Goal: Information Seeking & Learning: Learn about a topic

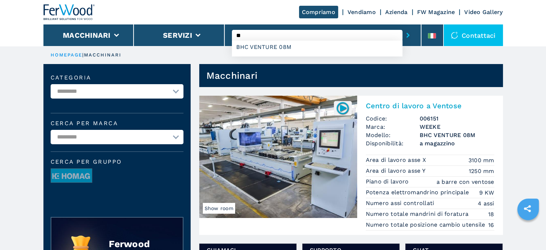
type input "*"
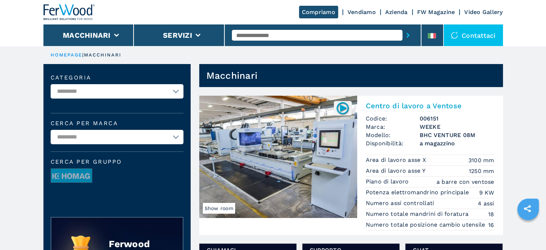
click at [278, 33] on input "text" at bounding box center [317, 35] width 171 height 11
drag, startPoint x: 278, startPoint y: 33, endPoint x: 263, endPoint y: 36, distance: 15.0
click at [263, 36] on input "text" at bounding box center [317, 35] width 171 height 11
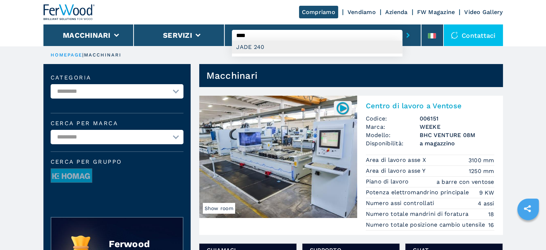
click at [255, 47] on div "JADE 240" at bounding box center [317, 47] width 171 height 13
type input "********"
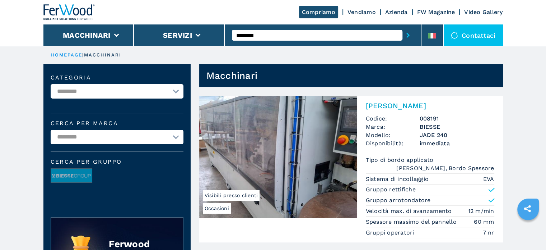
click at [435, 131] on h3 "JADE 240" at bounding box center [457, 135] width 75 height 8
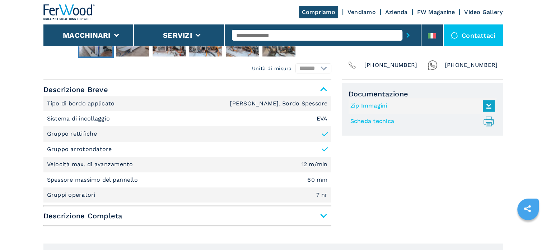
scroll to position [287, 0]
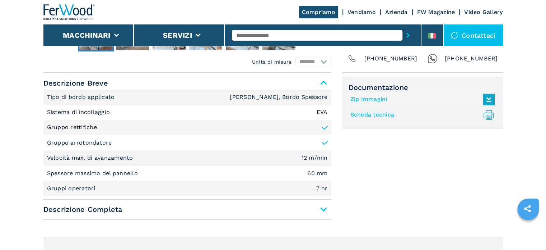
click at [326, 213] on span "Descrizione Completa" at bounding box center [187, 209] width 288 height 13
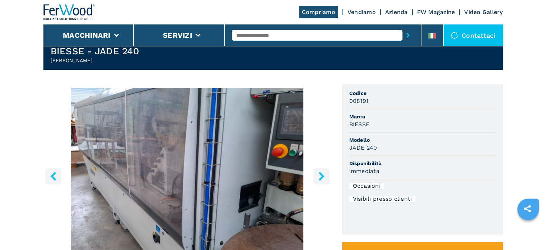
scroll to position [0, 0]
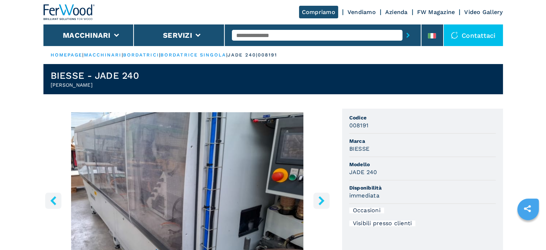
click at [325, 199] on icon "right-button" at bounding box center [321, 200] width 9 height 9
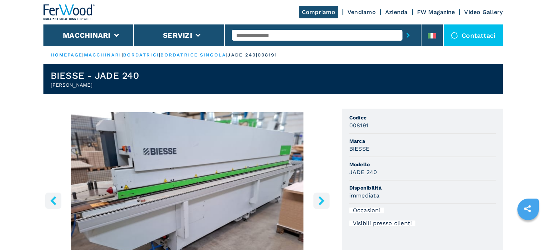
click at [323, 201] on icon "right-button" at bounding box center [321, 200] width 9 height 9
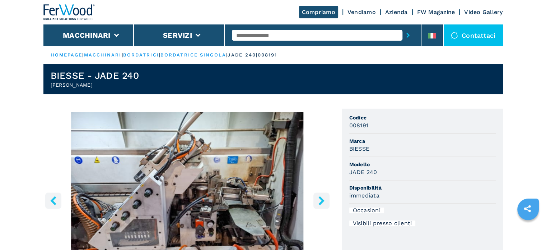
click at [323, 201] on icon "right-button" at bounding box center [321, 200] width 9 height 9
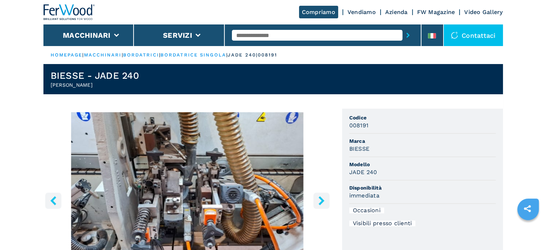
click at [323, 201] on icon "right-button" at bounding box center [321, 200] width 9 height 9
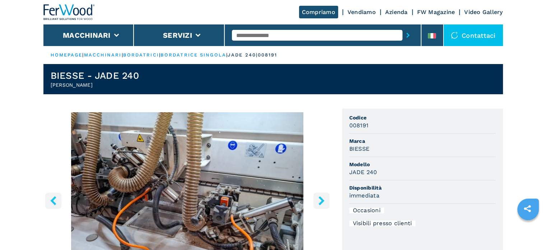
click at [323, 201] on icon "right-button" at bounding box center [321, 200] width 9 height 9
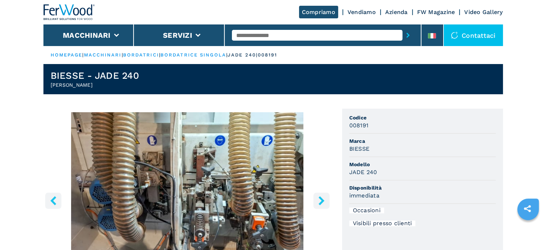
click at [323, 201] on icon "right-button" at bounding box center [321, 200] width 9 height 9
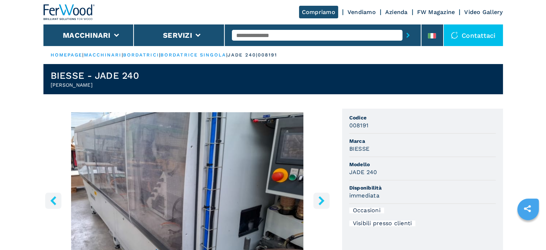
click at [323, 201] on icon "right-button" at bounding box center [321, 200] width 9 height 9
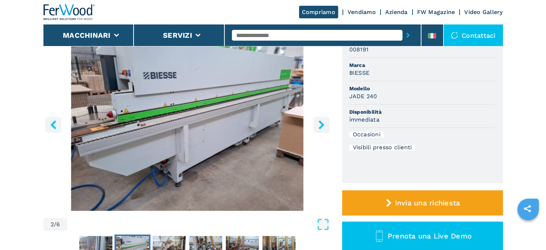
scroll to position [72, 0]
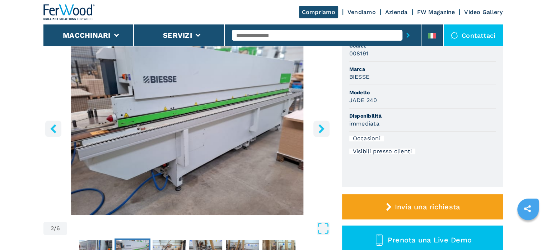
click at [321, 129] on icon "right-button" at bounding box center [322, 128] width 6 height 9
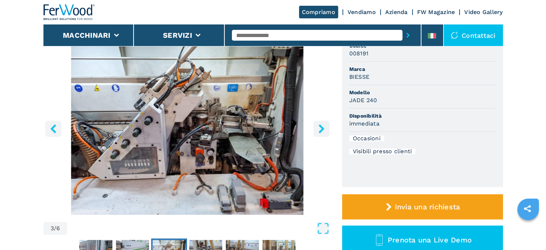
click at [320, 129] on icon "right-button" at bounding box center [321, 128] width 9 height 9
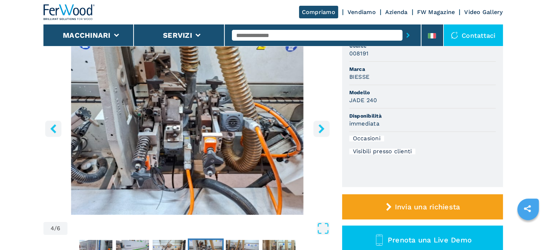
click at [320, 129] on icon "right-button" at bounding box center [321, 128] width 9 height 9
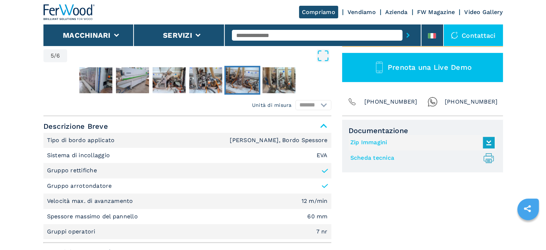
scroll to position [251, 0]
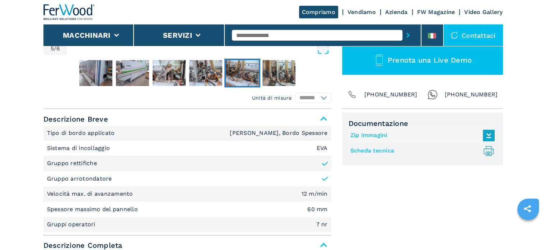
click at [375, 151] on link "Scheda tecnica .prefix__st0{stroke-linecap:round;stroke-linejoin:round}.prefix_…" at bounding box center [421, 151] width 141 height 12
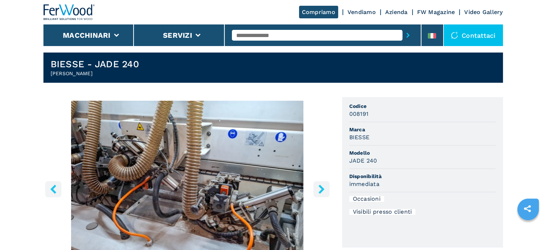
scroll to position [0, 0]
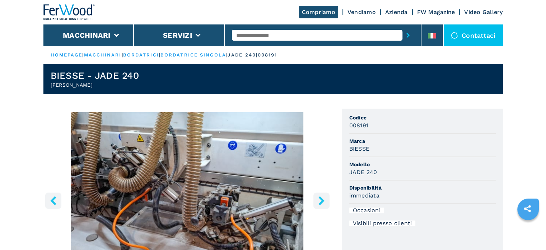
click at [267, 34] on input "text" at bounding box center [317, 35] width 171 height 11
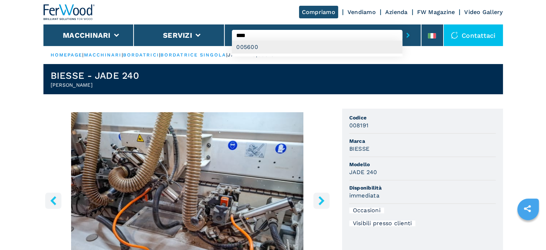
click at [258, 48] on div "005600" at bounding box center [317, 47] width 171 height 13
type input "******"
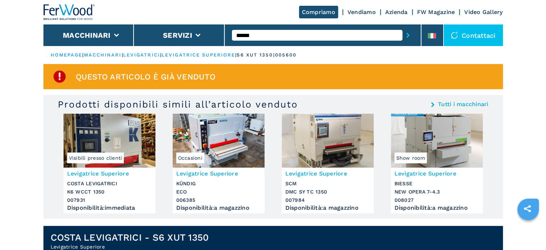
click at [328, 172] on h3 "Levigatrice Superiore" at bounding box center [328, 173] width 85 height 8
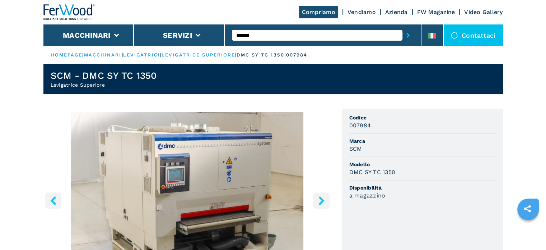
click at [323, 200] on icon "right-button" at bounding box center [322, 200] width 6 height 9
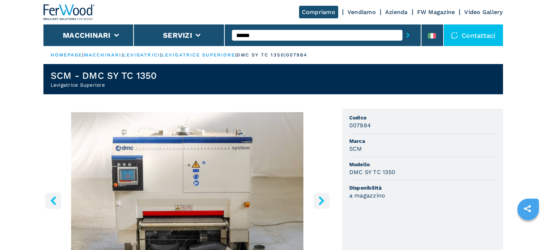
click at [321, 200] on icon "right-button" at bounding box center [321, 200] width 9 height 9
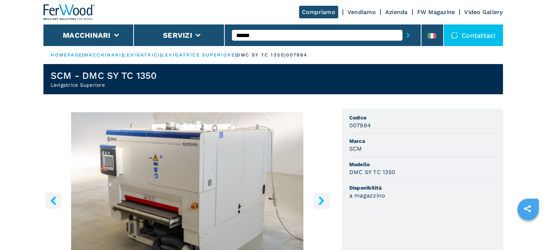
click at [321, 200] on icon "right-button" at bounding box center [321, 200] width 9 height 9
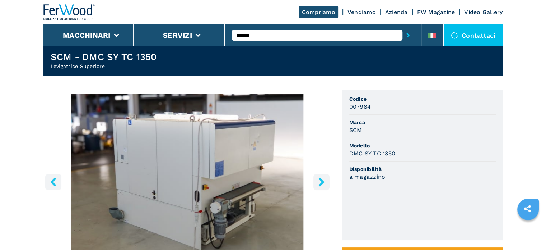
scroll to position [36, 0]
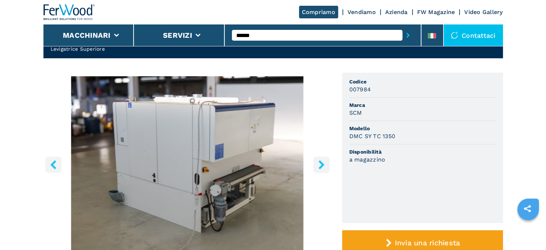
click at [320, 168] on icon "right-button" at bounding box center [322, 164] width 6 height 9
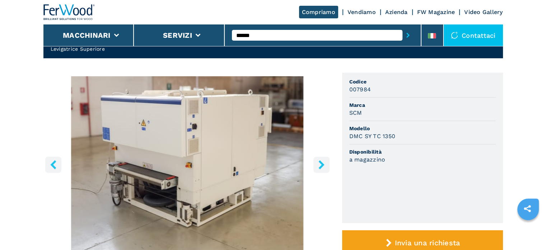
click at [321, 167] on icon "right-button" at bounding box center [322, 164] width 6 height 9
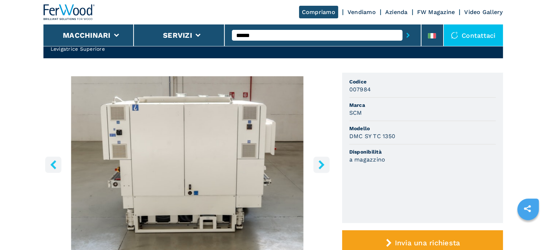
click at [321, 167] on icon "right-button" at bounding box center [322, 164] width 6 height 9
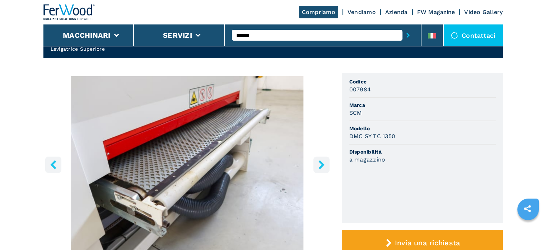
click at [321, 167] on icon "right-button" at bounding box center [322, 164] width 6 height 9
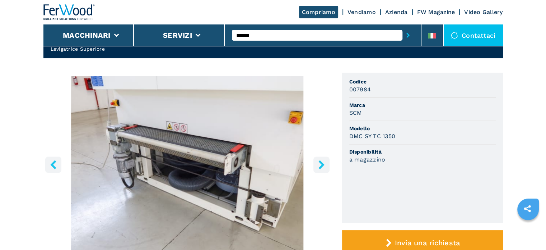
click at [321, 167] on icon "right-button" at bounding box center [322, 164] width 6 height 9
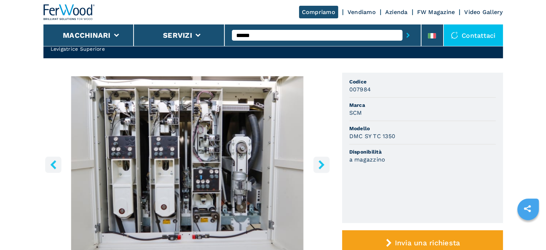
click at [319, 166] on icon "right-button" at bounding box center [321, 164] width 9 height 9
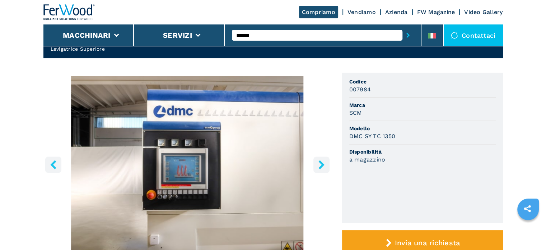
click at [319, 166] on icon "right-button" at bounding box center [321, 164] width 9 height 9
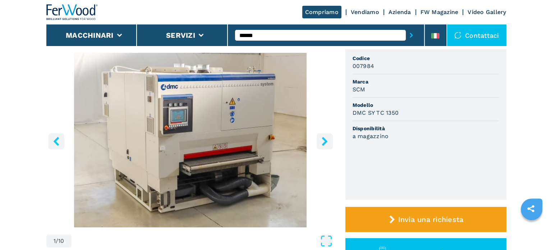
scroll to position [72, 0]
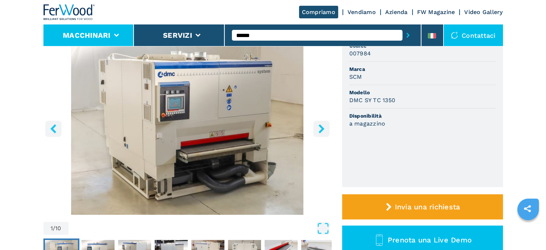
click at [112, 31] on li "Macchinari" at bounding box center [88, 35] width 91 height 22
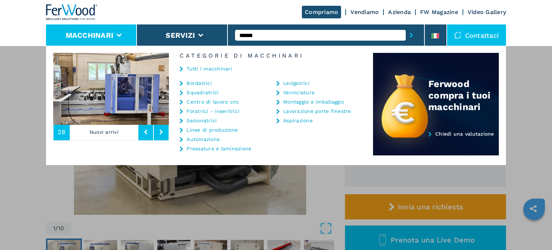
click at [218, 147] on link "Pressatura e laminazione" at bounding box center [218, 148] width 65 height 5
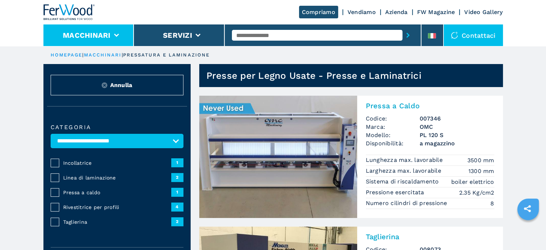
click at [113, 36] on li "Macchinari" at bounding box center [88, 35] width 91 height 22
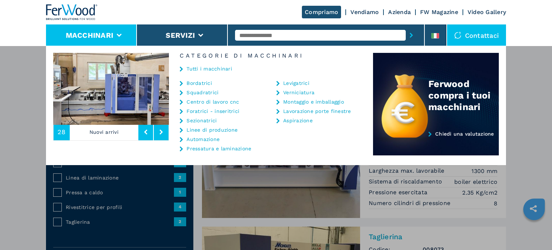
click at [302, 83] on link "Levigatrici" at bounding box center [296, 82] width 26 height 5
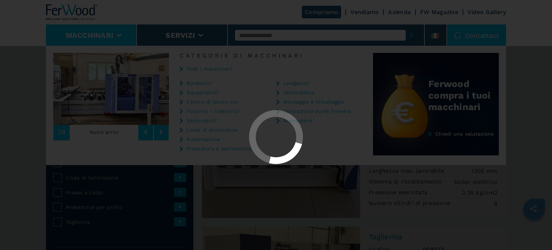
select select "**********"
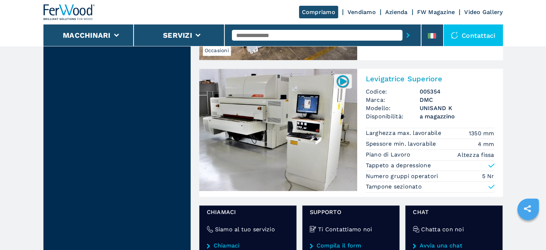
scroll to position [754, 0]
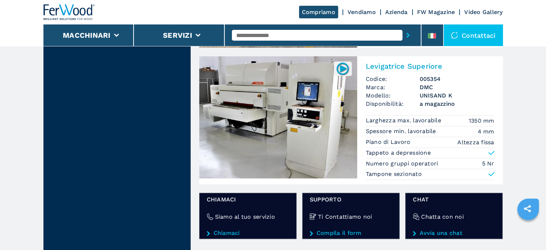
click at [438, 93] on h3 "UNISAND K" at bounding box center [457, 95] width 75 height 8
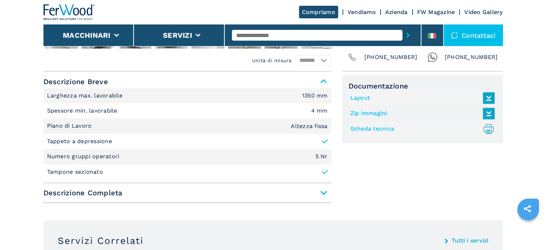
scroll to position [395, 0]
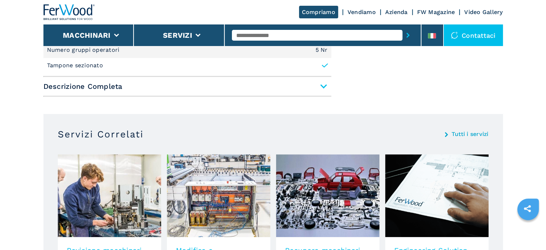
click at [323, 87] on span "Descrizione Completa" at bounding box center [187, 86] width 288 height 13
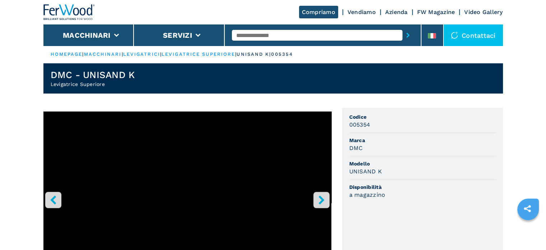
scroll to position [0, 0]
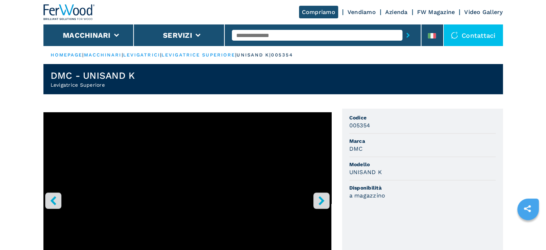
click at [320, 199] on icon "right-button" at bounding box center [321, 200] width 9 height 9
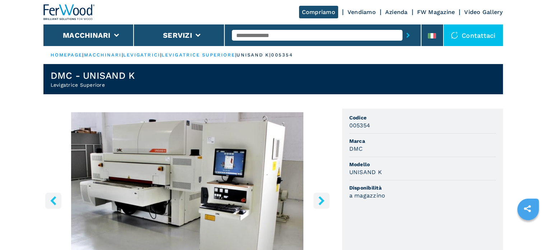
click at [320, 199] on icon "right-button" at bounding box center [321, 200] width 9 height 9
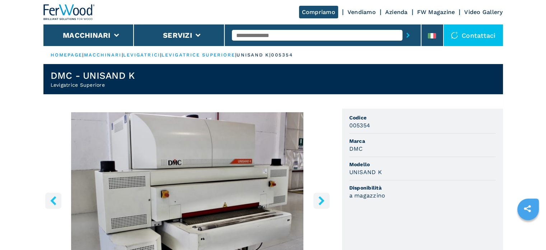
click at [320, 199] on icon "right-button" at bounding box center [321, 200] width 9 height 9
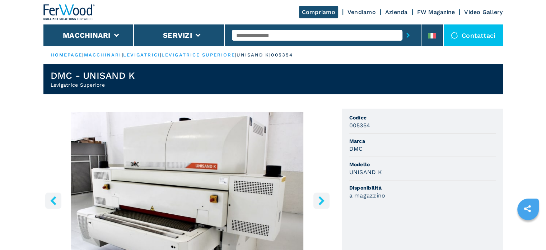
click at [320, 199] on icon "right-button" at bounding box center [321, 200] width 9 height 9
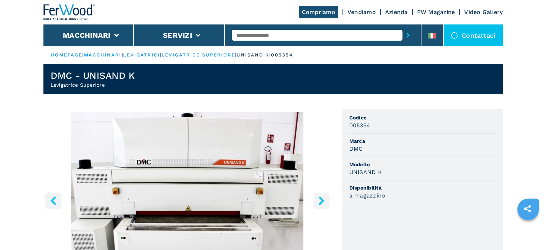
click at [320, 199] on icon "right-button" at bounding box center [321, 200] width 9 height 9
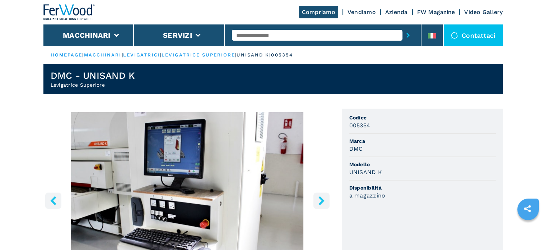
click at [320, 200] on icon "right-button" at bounding box center [321, 200] width 9 height 9
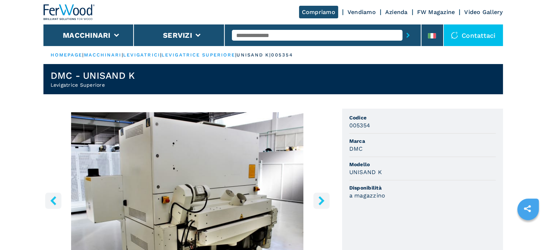
click at [320, 200] on icon "right-button" at bounding box center [321, 200] width 9 height 9
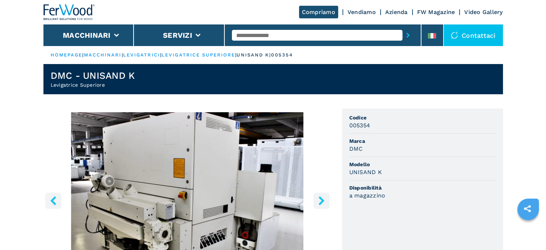
click at [320, 200] on icon "right-button" at bounding box center [321, 200] width 9 height 9
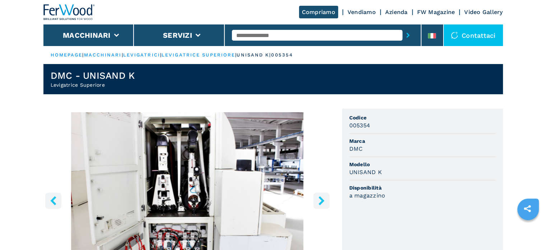
click at [320, 200] on icon "right-button" at bounding box center [321, 200] width 9 height 9
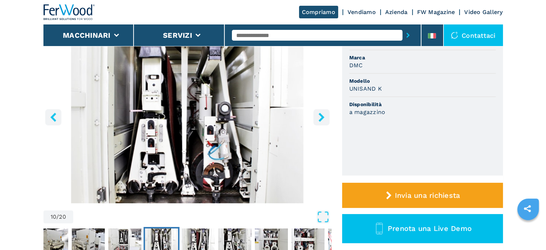
scroll to position [108, 0]
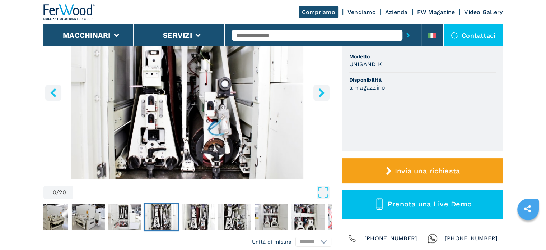
click at [324, 93] on icon "right-button" at bounding box center [322, 92] width 6 height 9
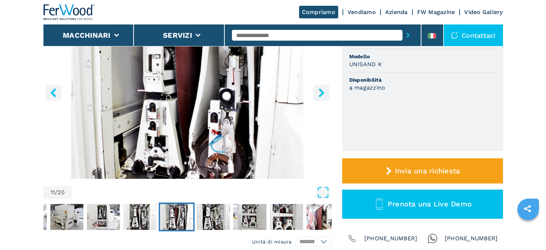
click at [322, 92] on icon "right-button" at bounding box center [322, 92] width 6 height 9
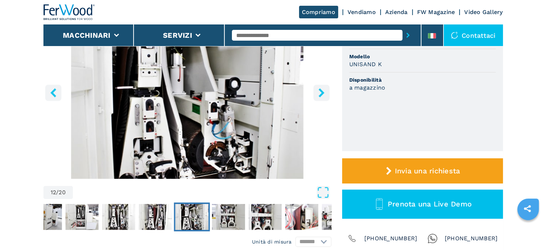
click at [322, 92] on icon "right-button" at bounding box center [322, 92] width 6 height 9
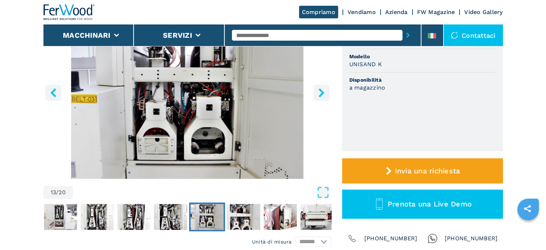
click at [324, 94] on icon "right-button" at bounding box center [321, 92] width 9 height 9
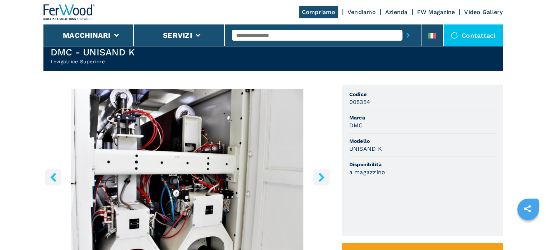
scroll to position [36, 0]
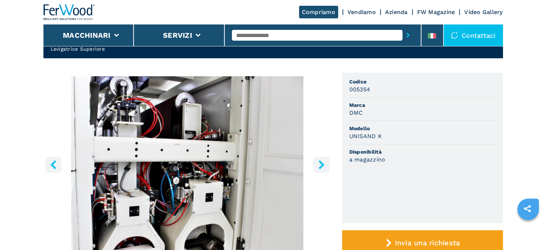
click at [325, 160] on icon "right-button" at bounding box center [321, 164] width 9 height 9
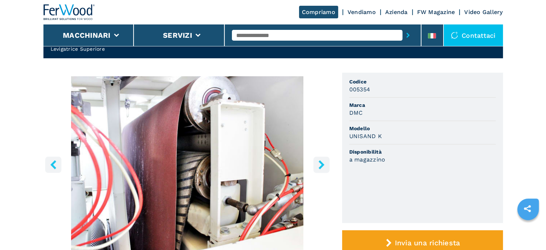
click at [323, 162] on icon "right-button" at bounding box center [321, 164] width 9 height 9
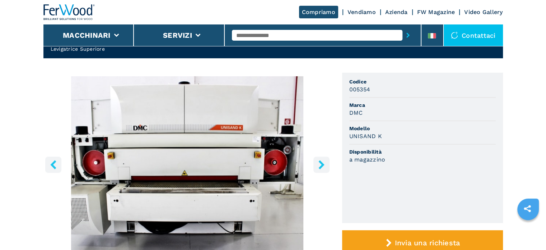
click at [323, 162] on icon "right-button" at bounding box center [321, 164] width 9 height 9
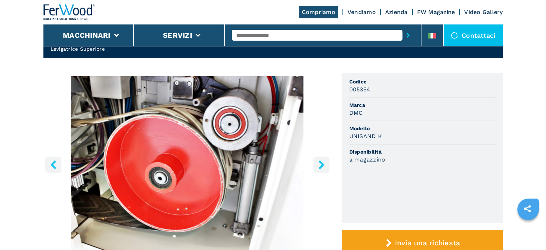
click at [323, 162] on icon "right-button" at bounding box center [321, 164] width 9 height 9
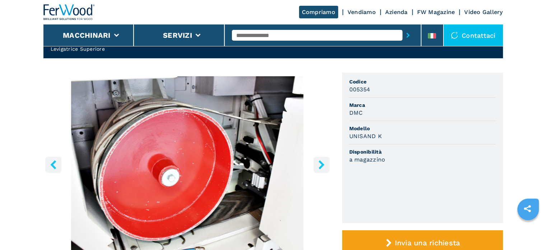
click at [323, 162] on icon "right-button" at bounding box center [321, 164] width 9 height 9
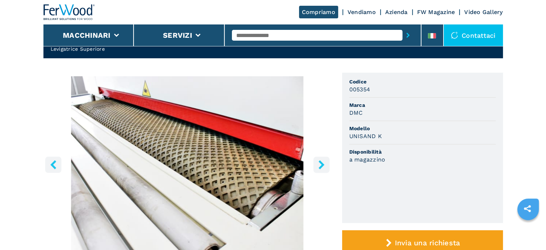
click at [321, 164] on icon "right-button" at bounding box center [321, 164] width 9 height 9
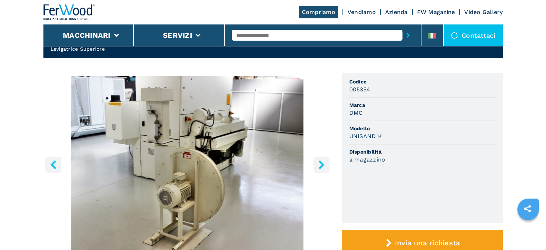
click at [321, 165] on icon "right-button" at bounding box center [321, 164] width 9 height 9
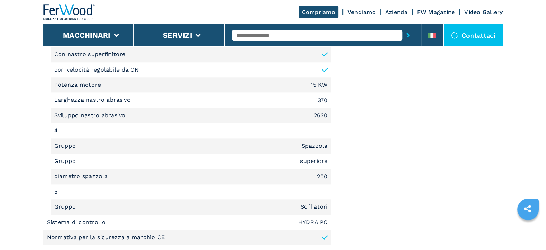
scroll to position [754, 0]
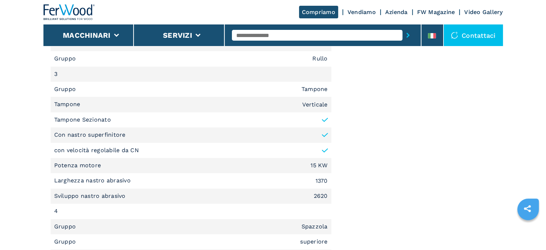
drag, startPoint x: 170, startPoint y: 199, endPoint x: 177, endPoint y: 197, distance: 8.0
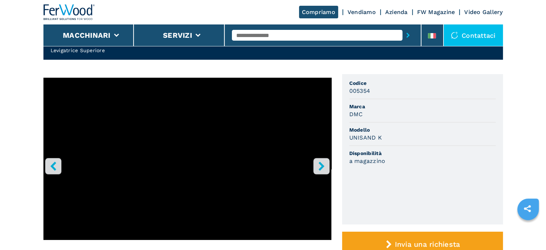
scroll to position [0, 0]
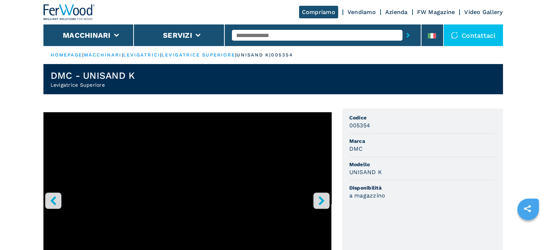
select select "**********"
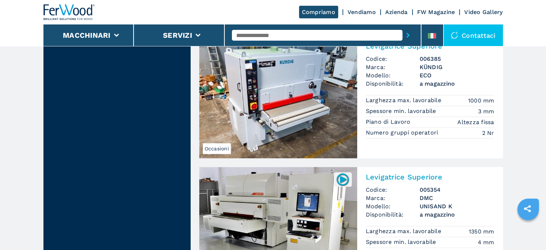
scroll to position [770, 0]
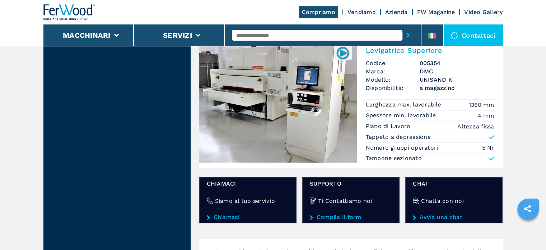
click at [276, 38] on input "text" at bounding box center [317, 35] width 171 height 11
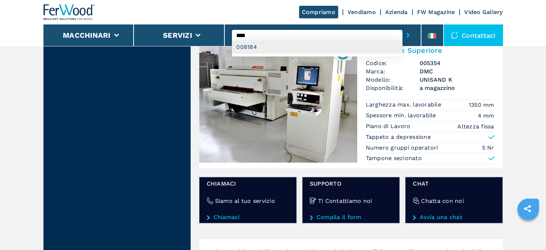
click at [280, 47] on div "008184" at bounding box center [317, 47] width 171 height 13
type input "******"
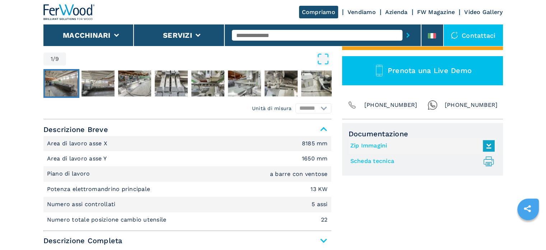
scroll to position [323, 0]
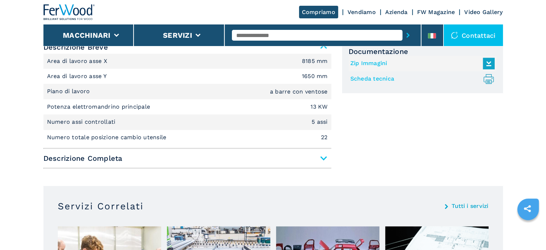
click at [322, 153] on span "Descrizione Completa" at bounding box center [187, 158] width 288 height 13
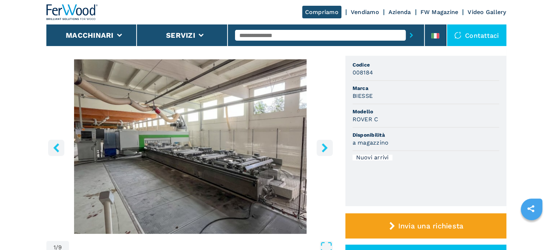
scroll to position [36, 0]
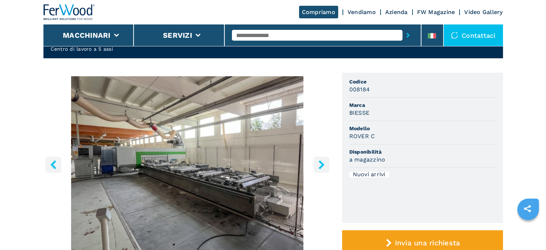
click at [261, 35] on input "text" at bounding box center [317, 35] width 171 height 11
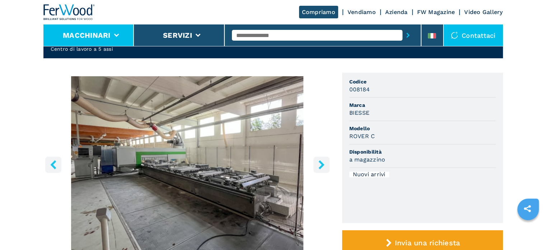
click at [103, 33] on button "Macchinari" at bounding box center [87, 35] width 48 height 9
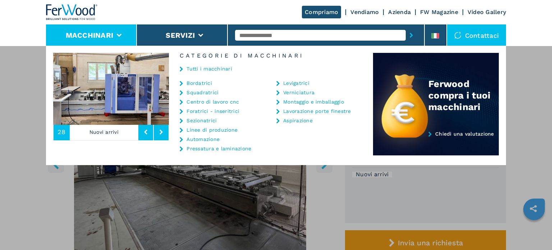
click at [215, 101] on link "Centro di lavoro cnc" at bounding box center [212, 101] width 52 height 5
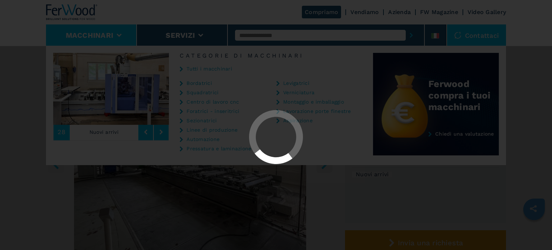
select select "**********"
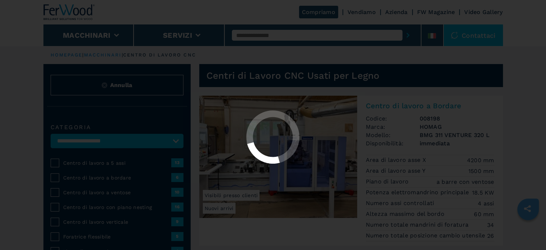
select select "**********"
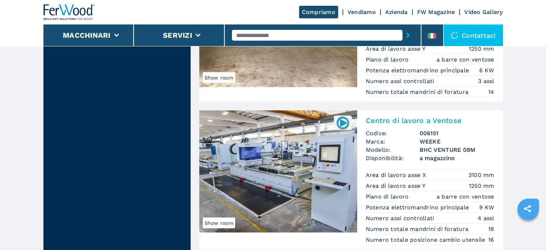
scroll to position [1437, 0]
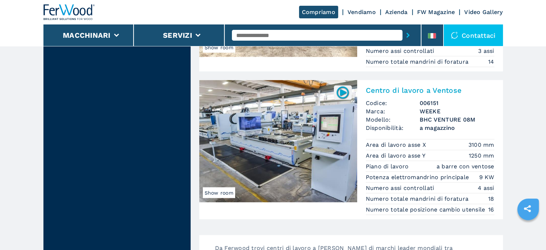
click at [462, 150] on li "Area di lavoro asse X 3100 mm" at bounding box center [430, 144] width 129 height 11
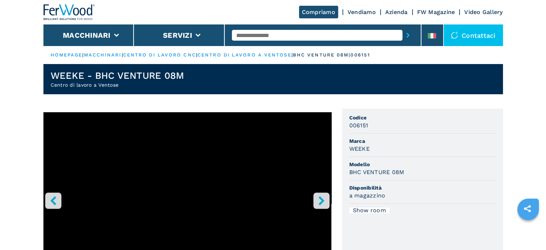
select select "**********"
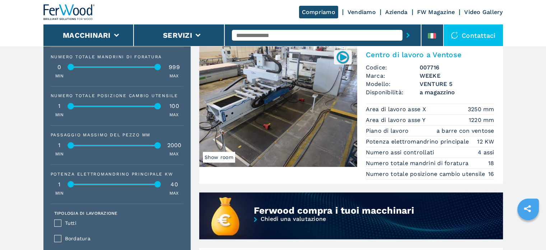
scroll to position [467, 0]
